Goal: Task Accomplishment & Management: Complete application form

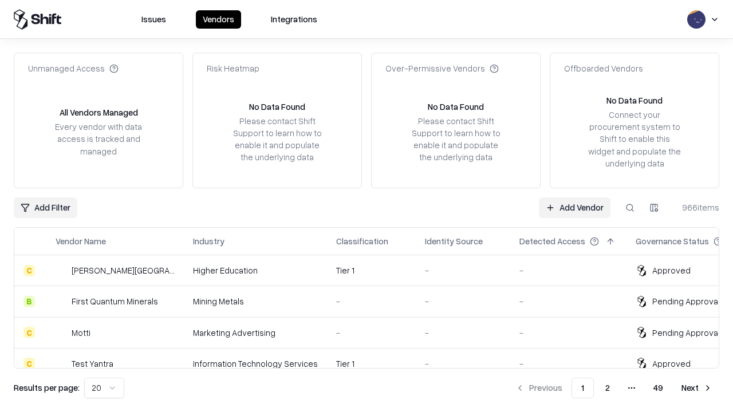
click at [574, 207] on link "Add Vendor" at bounding box center [575, 208] width 72 height 21
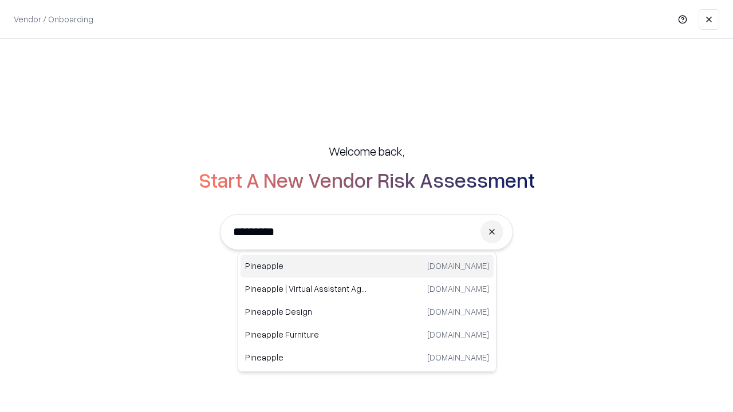
click at [367, 266] on div "Pineapple [DOMAIN_NAME]" at bounding box center [367, 266] width 253 height 23
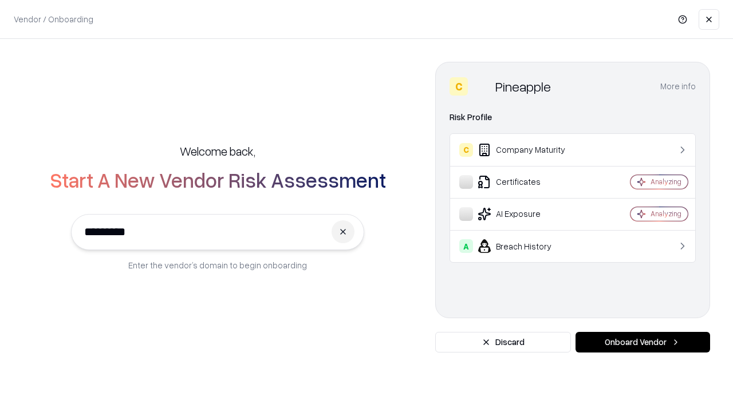
type input "*********"
click at [642, 342] on button "Onboard Vendor" at bounding box center [642, 342] width 135 height 21
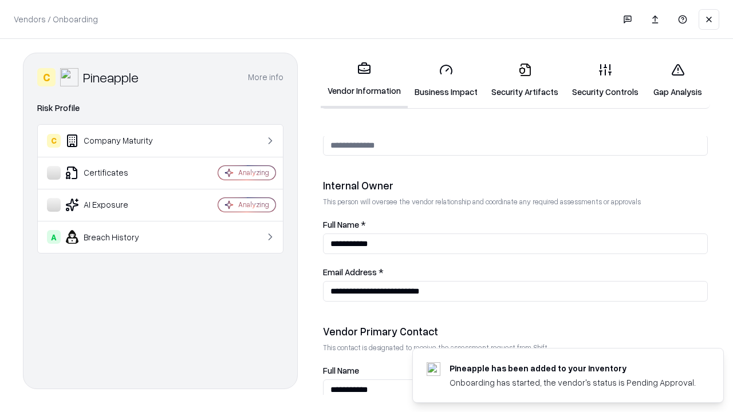
scroll to position [593, 0]
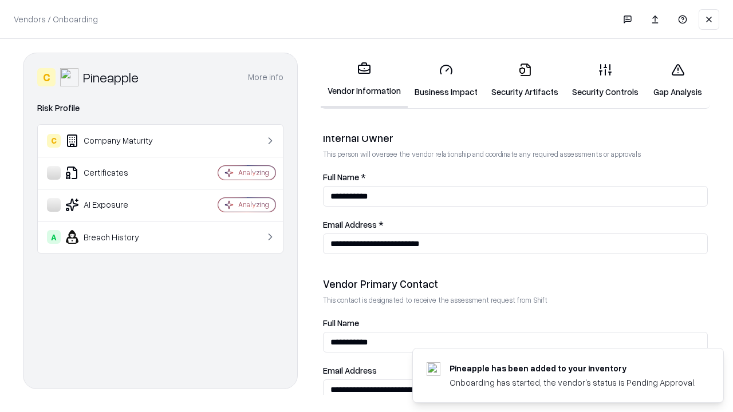
click at [446, 80] on link "Business Impact" at bounding box center [446, 80] width 77 height 53
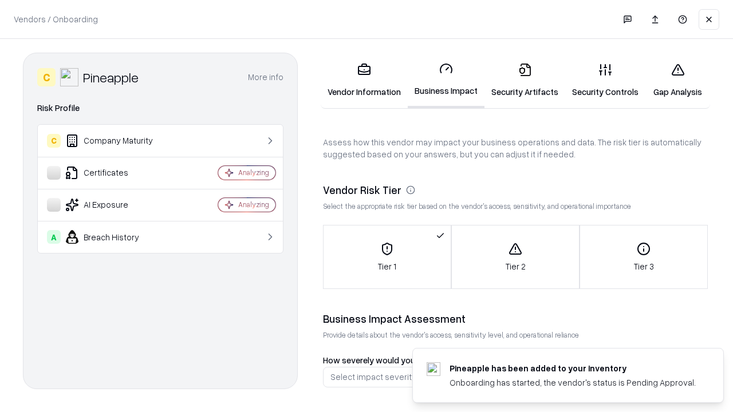
click at [677, 80] on link "Gap Analysis" at bounding box center [677, 80] width 65 height 53
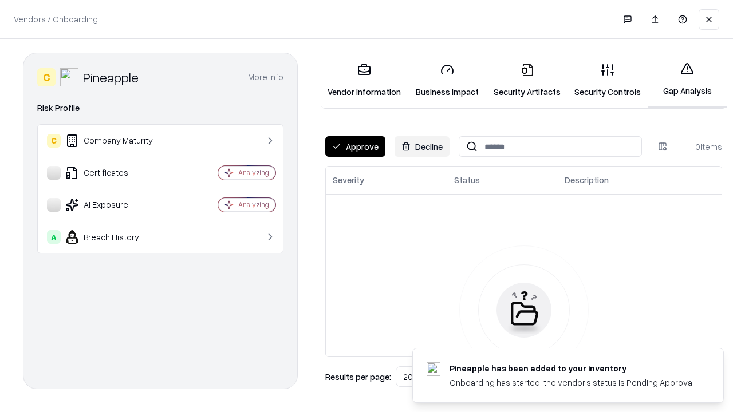
click at [355, 147] on button "Approve" at bounding box center [355, 146] width 60 height 21
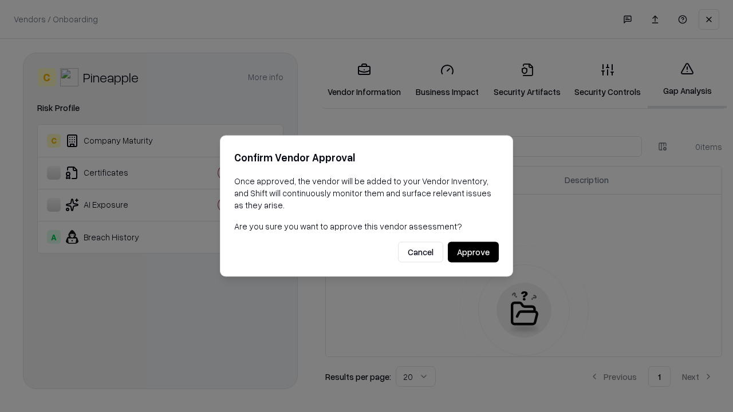
click at [473, 252] on button "Approve" at bounding box center [473, 252] width 51 height 21
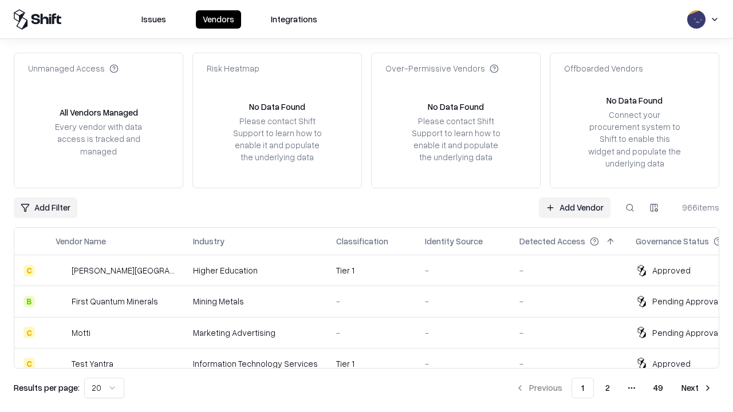
type input "*********"
click at [574, 207] on link "Add Vendor" at bounding box center [575, 208] width 72 height 21
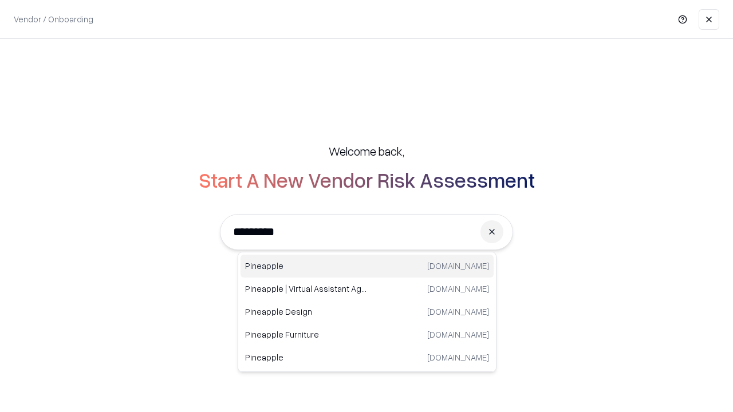
click at [367, 266] on div "Pineapple [DOMAIN_NAME]" at bounding box center [367, 266] width 253 height 23
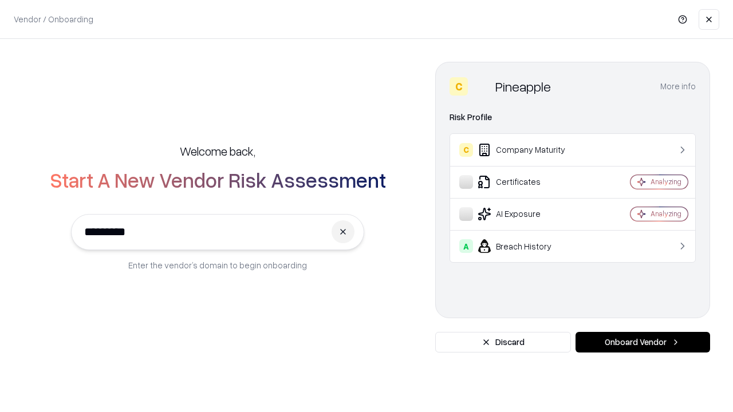
type input "*********"
click at [642, 342] on button "Onboard Vendor" at bounding box center [642, 342] width 135 height 21
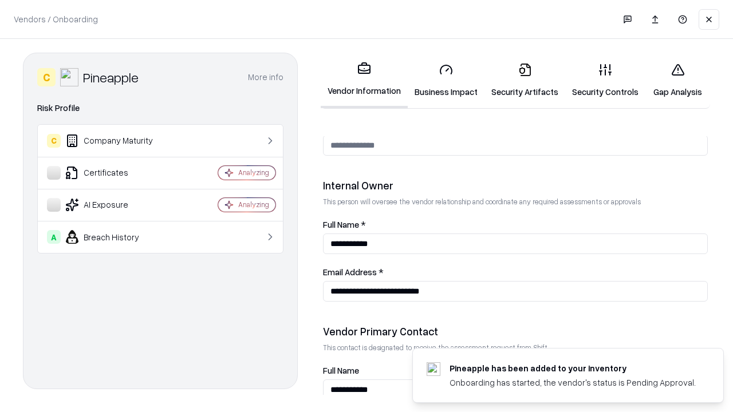
scroll to position [593, 0]
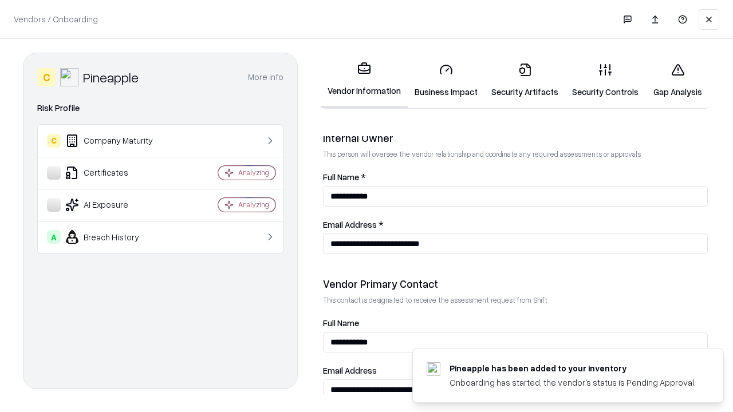
click at [677, 80] on link "Gap Analysis" at bounding box center [677, 80] width 65 height 53
